Goal: Book appointment/travel/reservation

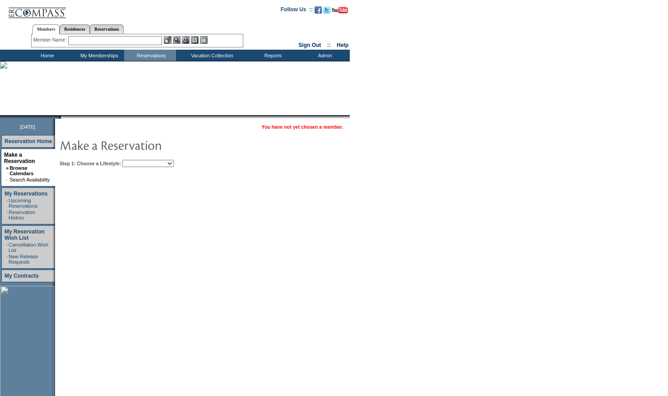
click at [152, 172] on td "You have not yet chosen a member. Step 1: Choose a Lifestyle: Beach Leisure Met…" at bounding box center [230, 284] width 350 height 330
drag, startPoint x: 152, startPoint y: 169, endPoint x: 155, endPoint y: 164, distance: 6.1
click at [155, 164] on table "You have not yet chosen a member. Step 1: Choose a Lifestyle: Beach Leisure Met…" at bounding box center [230, 144] width 350 height 51
click at [155, 164] on select "Beach Leisure Metropolitan Mountain OIAL for Adventure OIAL for Couples OIAL fo…" at bounding box center [147, 163] width 51 height 7
select select "Beach"
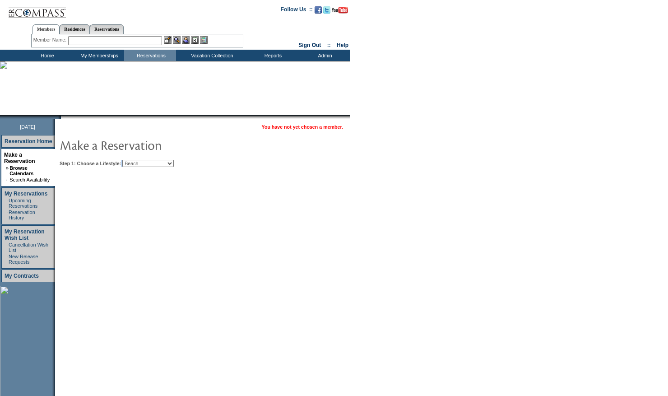
click at [138, 160] on select "Beach Leisure Metropolitan Mountain OIAL for Adventure OIAL for Couples OIAL fo…" at bounding box center [147, 163] width 51 height 7
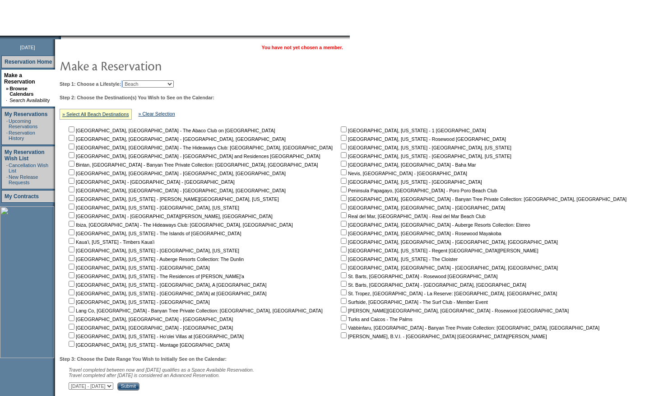
scroll to position [146, 0]
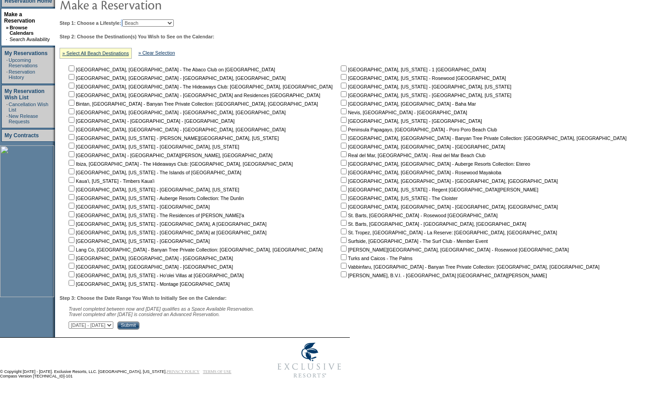
click at [74, 186] on input "checkbox" at bounding box center [72, 189] width 6 height 6
checkbox input "true"
click at [341, 195] on input "checkbox" at bounding box center [344, 197] width 6 height 6
checkbox input "true"
click at [140, 325] on input "Submit" at bounding box center [128, 325] width 22 height 8
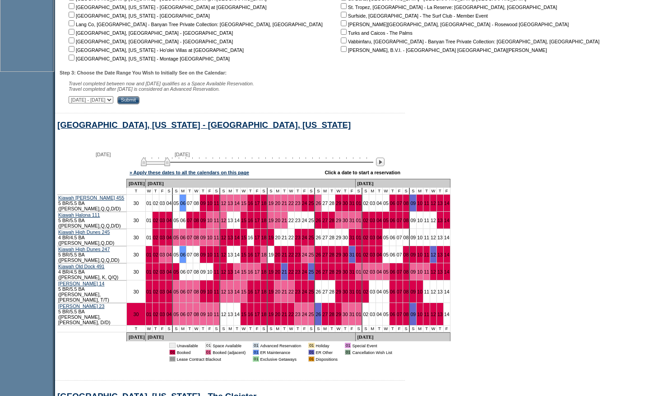
scroll to position [475, 0]
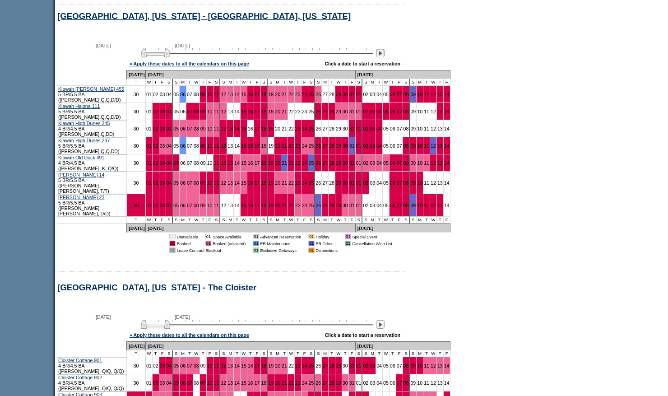
click at [385, 57] on img at bounding box center [380, 53] width 9 height 9
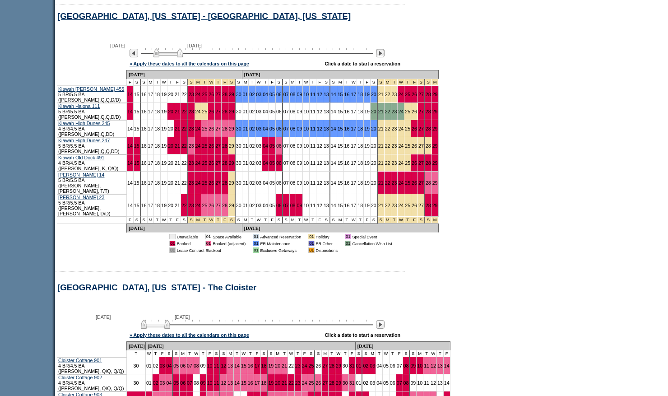
click at [385, 57] on img at bounding box center [380, 53] width 9 height 9
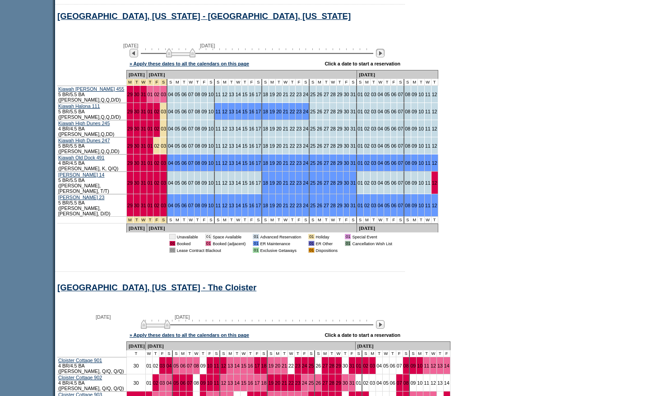
click at [385, 57] on img at bounding box center [380, 53] width 9 height 9
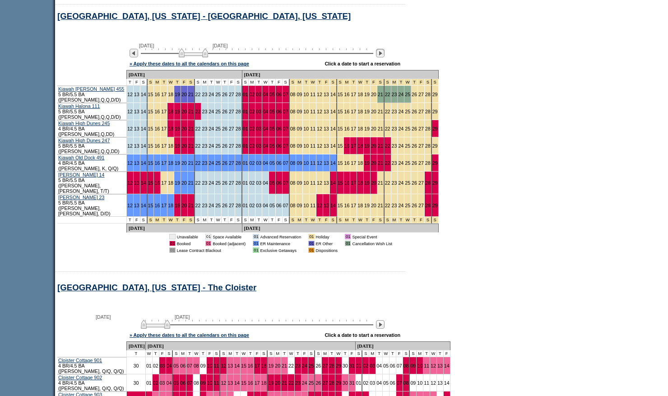
click at [385, 57] on img at bounding box center [380, 53] width 9 height 9
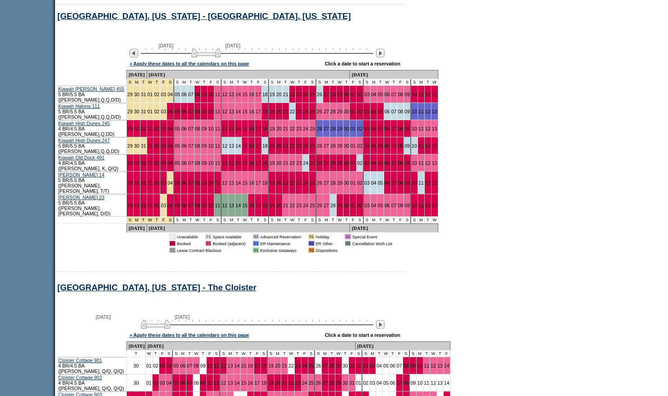
click at [505, 154] on form "Follow Us ::" at bounding box center [334, 99] width 668 height 1149
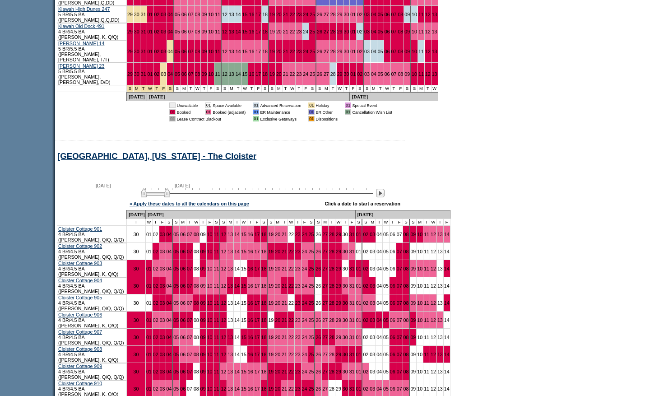
scroll to position [615, 0]
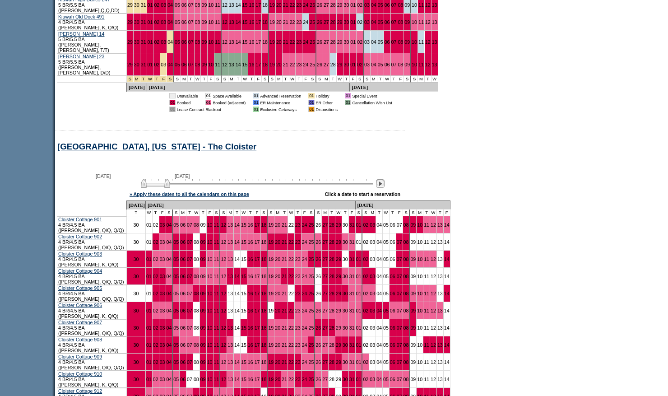
click at [385, 179] on img at bounding box center [380, 183] width 9 height 9
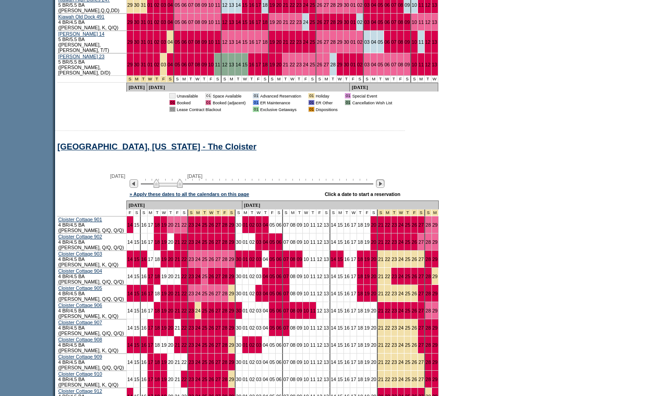
click at [385, 179] on img at bounding box center [380, 183] width 9 height 9
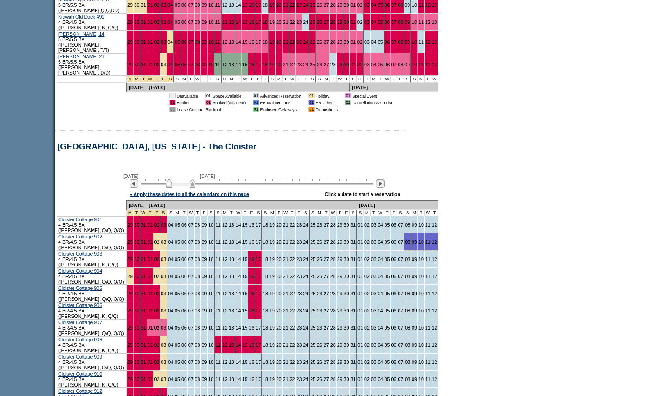
click at [385, 179] on img at bounding box center [380, 183] width 9 height 9
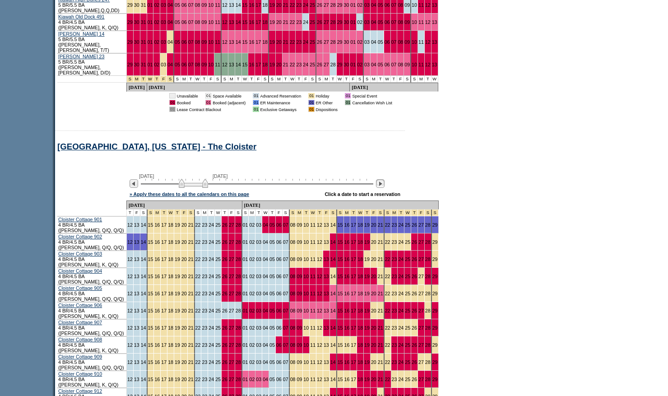
click at [385, 179] on img at bounding box center [380, 183] width 9 height 9
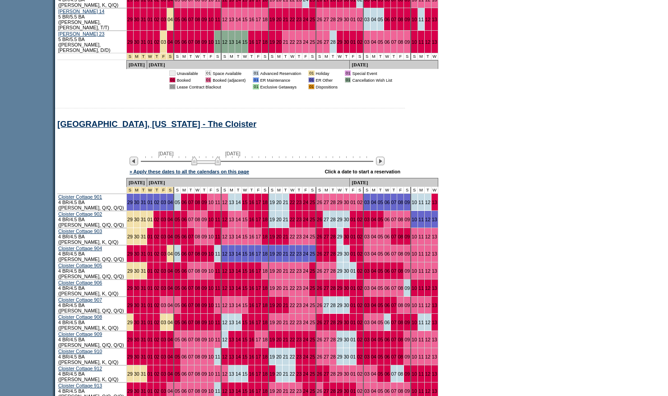
scroll to position [638, 0]
click at [385, 156] on img at bounding box center [380, 160] width 9 height 9
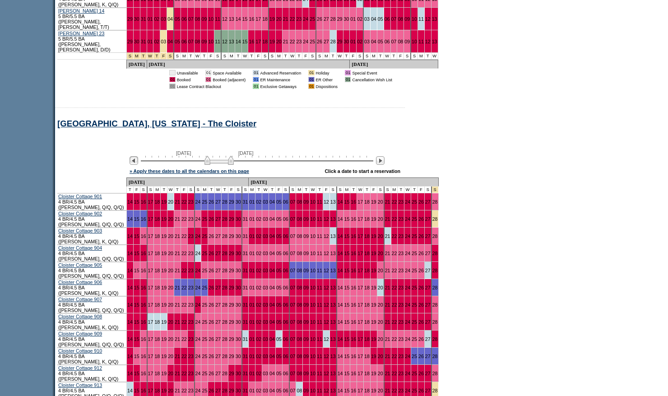
click at [136, 156] on img at bounding box center [134, 160] width 9 height 9
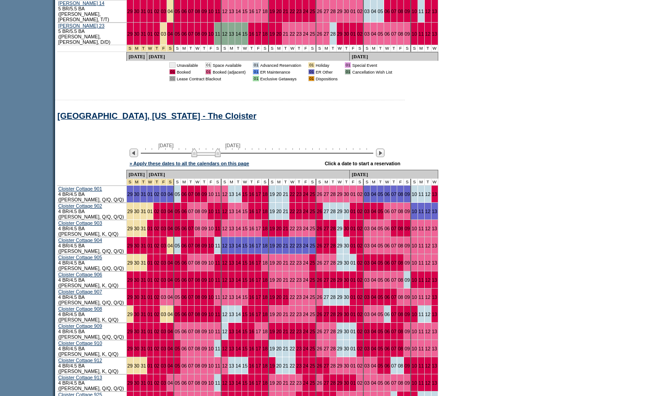
scroll to position [653, 0]
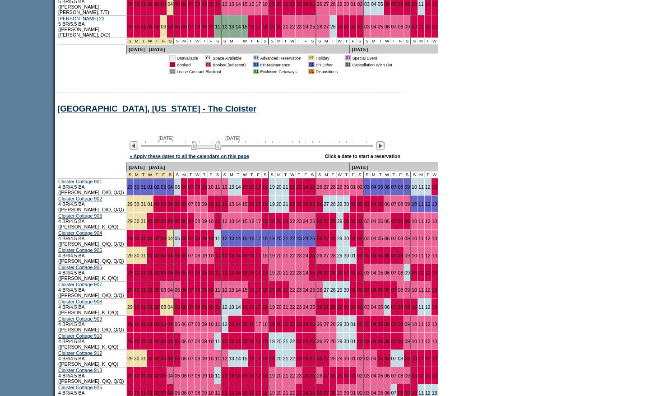
click at [385, 141] on img at bounding box center [380, 145] width 9 height 9
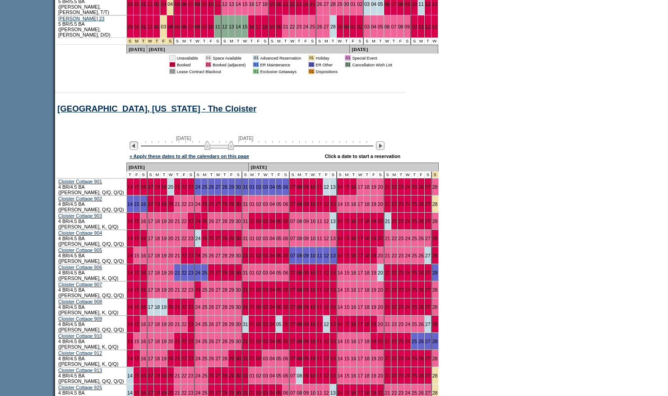
click at [138, 141] on img at bounding box center [134, 145] width 9 height 9
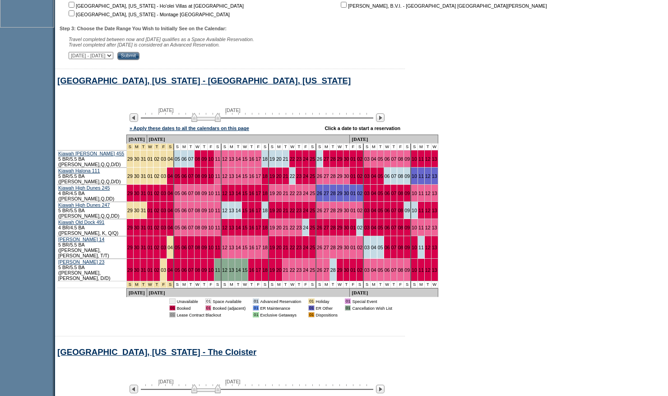
scroll to position [411, 0]
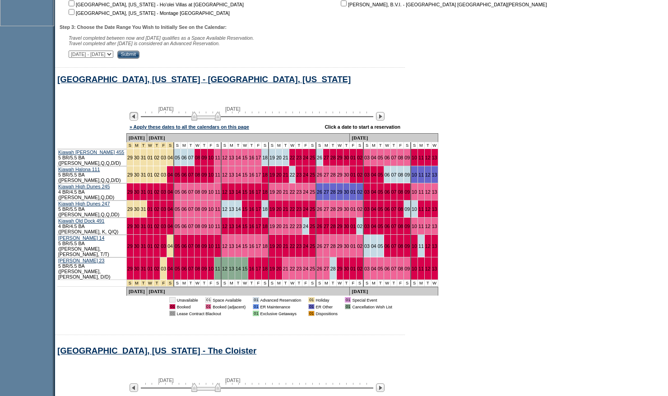
click at [138, 121] on img at bounding box center [134, 116] width 9 height 9
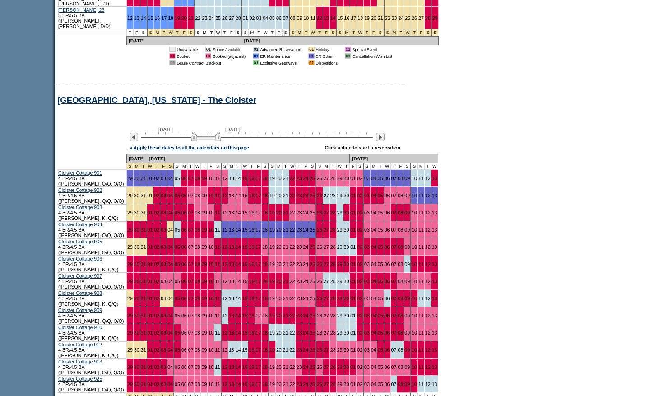
scroll to position [680, 0]
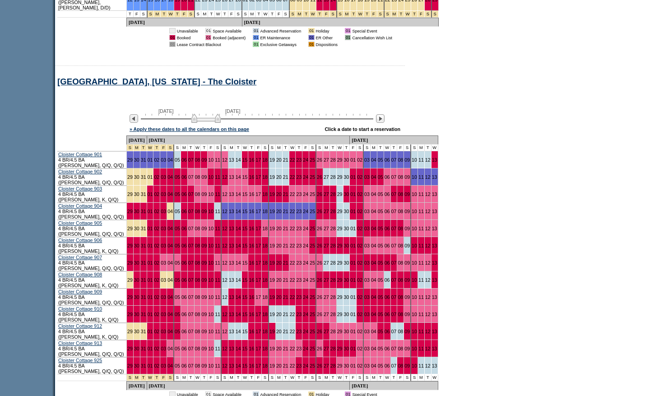
click at [385, 114] on img at bounding box center [380, 118] width 9 height 9
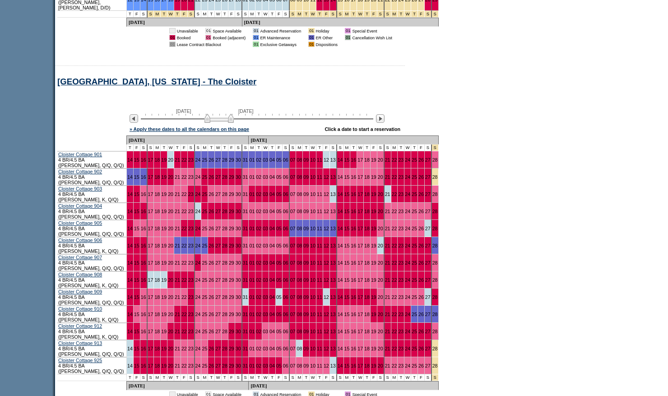
click at [469, 124] on div "» Apply these dates to all the calendars on this page Click a date to start a r…" at bounding box center [346, 130] width 578 height 12
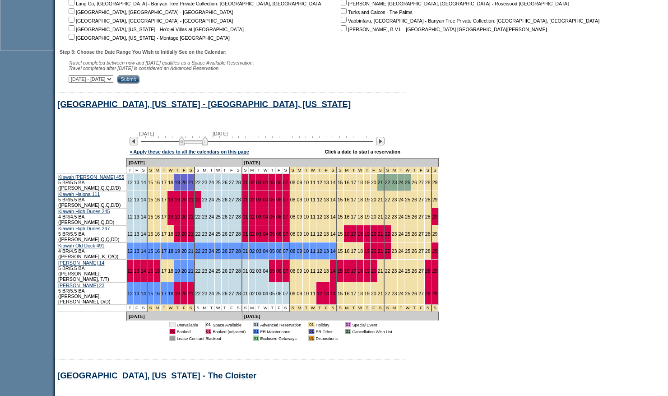
scroll to position [447, 0]
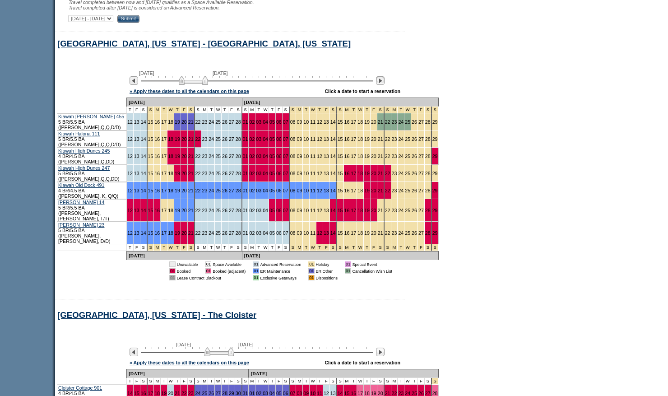
click at [385, 85] on img at bounding box center [380, 80] width 9 height 9
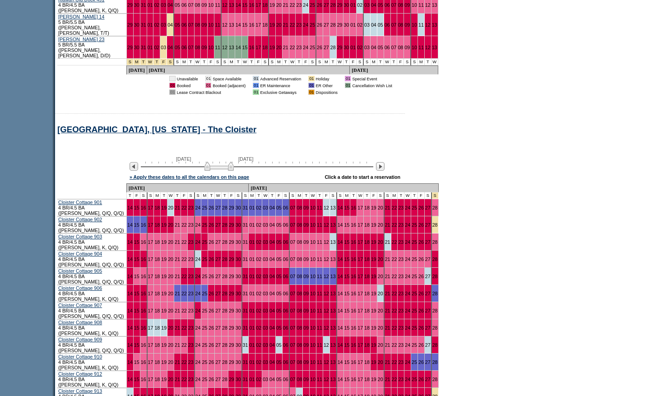
scroll to position [718, 0]
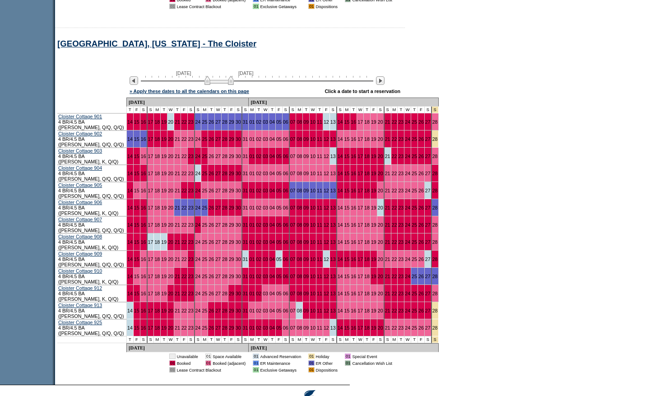
click at [383, 76] on img at bounding box center [380, 80] width 9 height 9
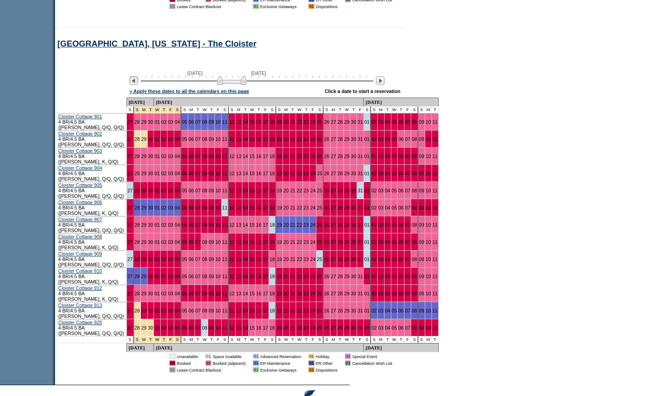
click at [138, 76] on img at bounding box center [134, 80] width 9 height 9
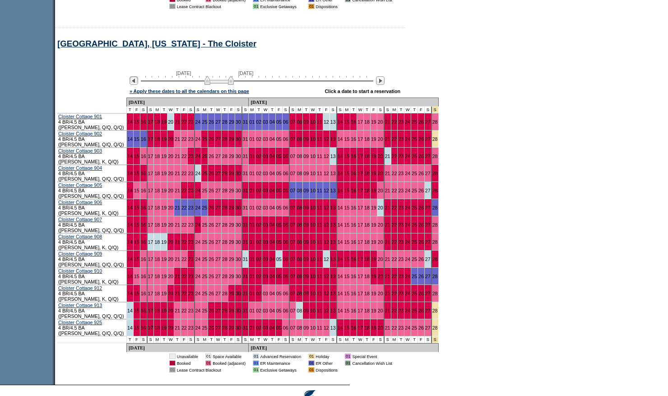
click at [138, 76] on img at bounding box center [134, 80] width 9 height 9
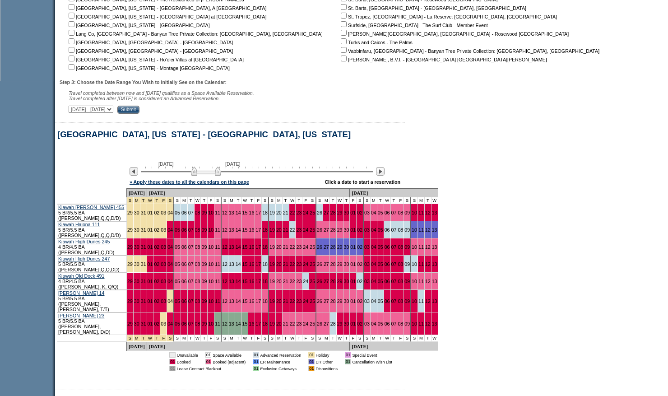
scroll to position [296, 0]
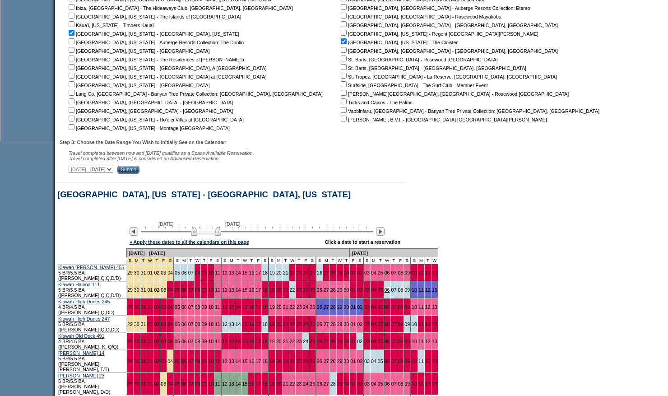
click at [385, 293] on link "06" at bounding box center [387, 289] width 5 height 5
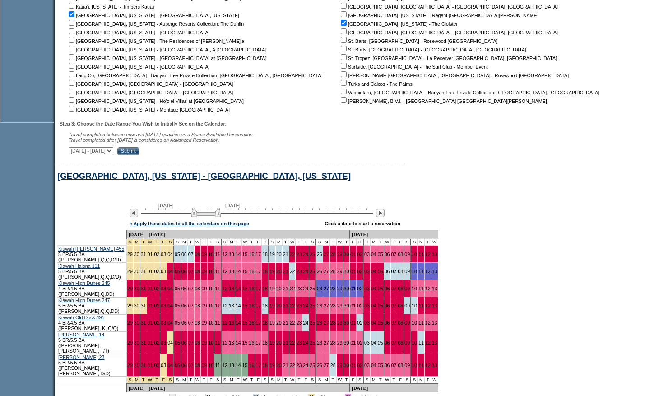
scroll to position [316, 0]
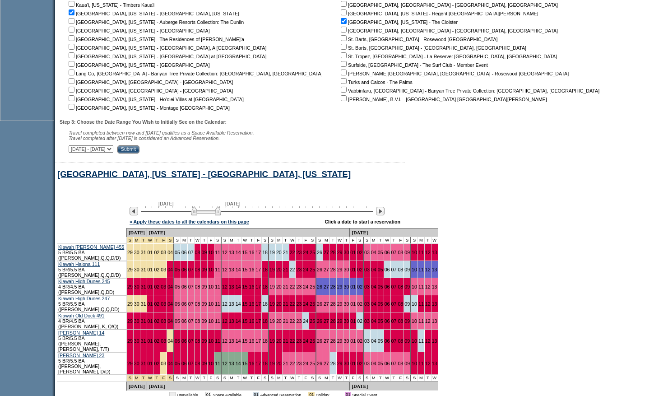
click at [386, 224] on div "» Apply these dates to all the calendars on this page Click a date to start a r…" at bounding box center [265, 222] width 271 height 12
click at [384, 215] on img at bounding box center [380, 211] width 9 height 9
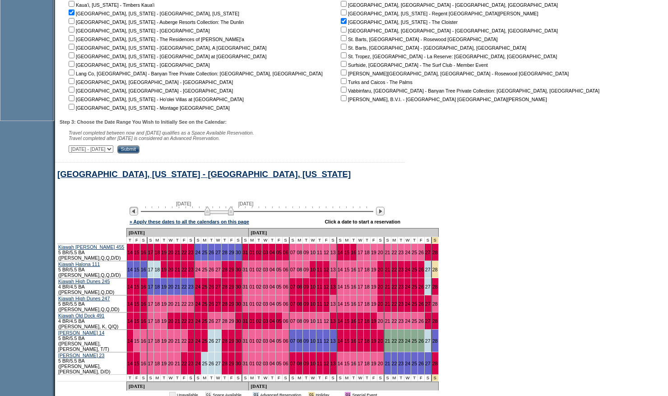
click at [138, 215] on img at bounding box center [134, 211] width 9 height 9
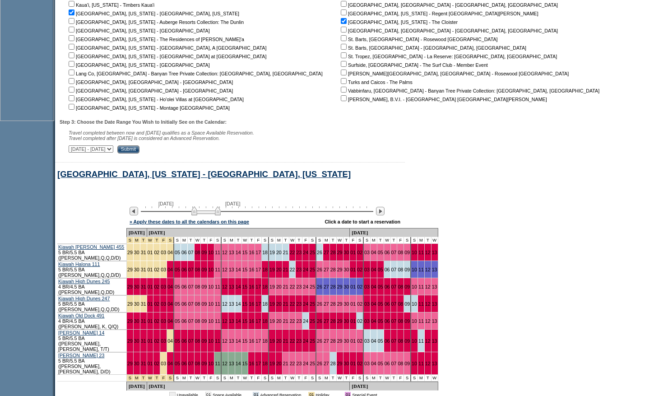
click at [637, 180] on form "Follow Us ::" at bounding box center [334, 258] width 668 height 1149
